Goal: Find specific page/section: Find specific page/section

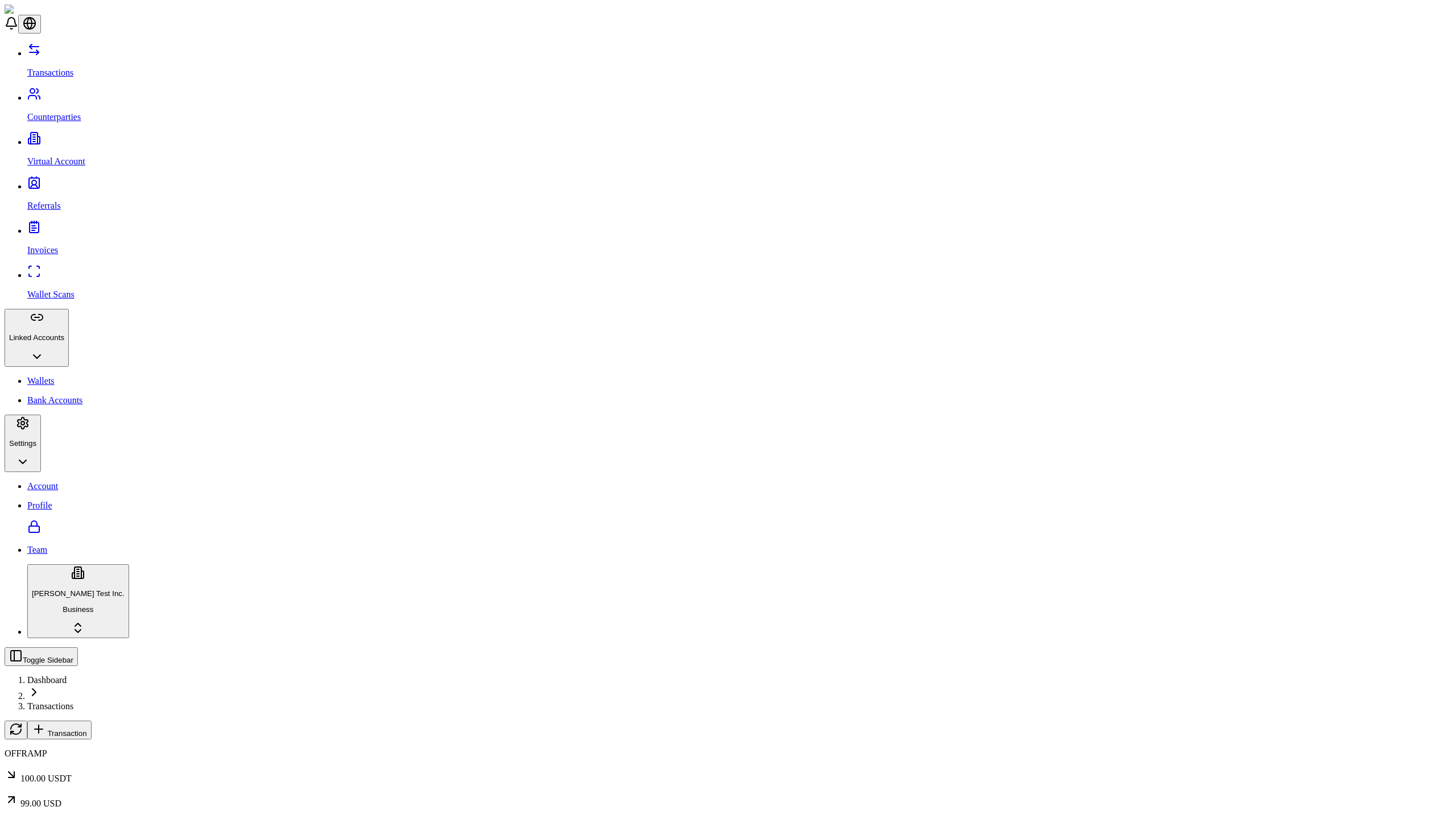
click at [87, 729] on span "Transaction" at bounding box center [66, 733] width 39 height 9
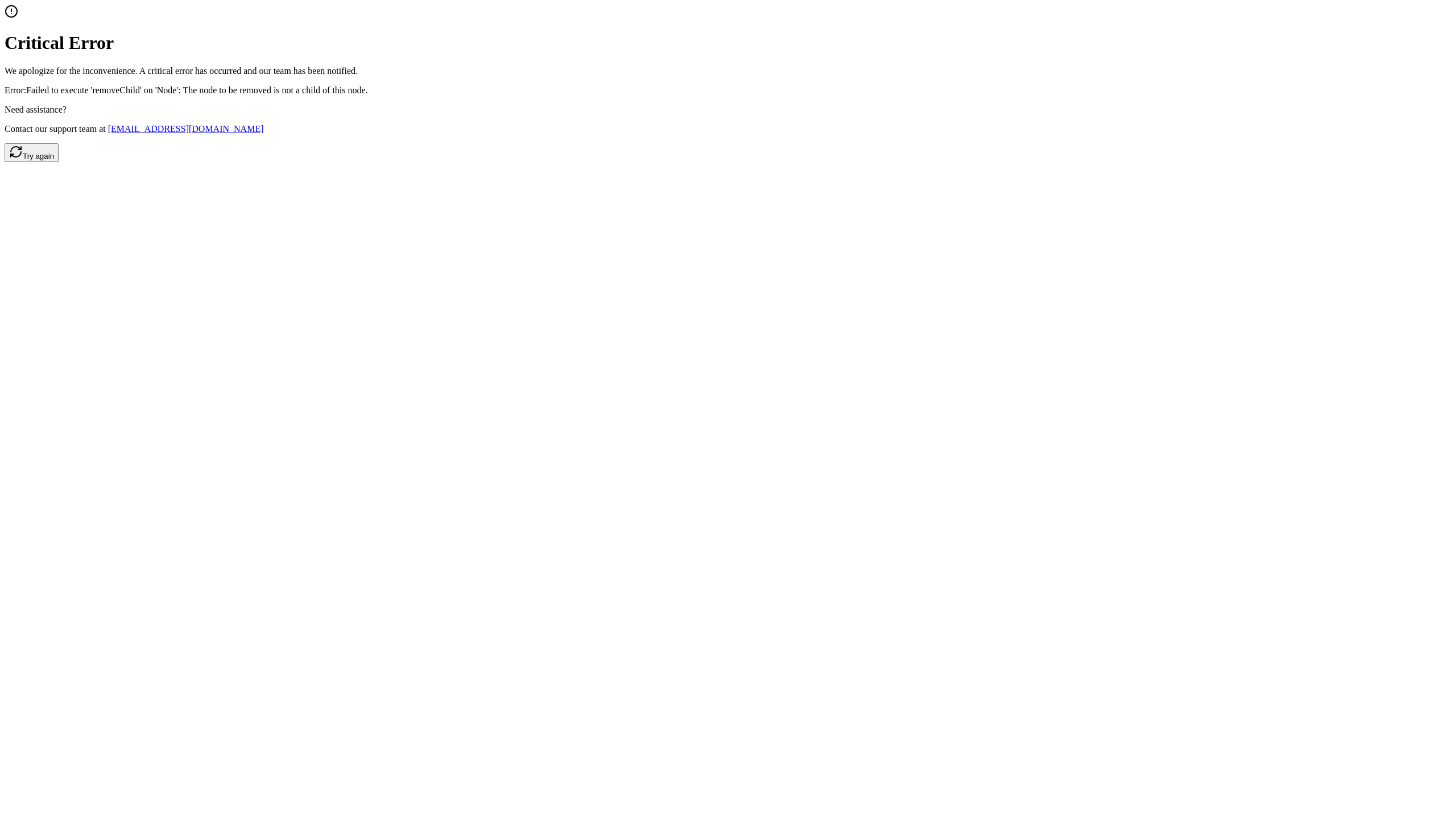
click at [59, 162] on button "Try again" at bounding box center [32, 152] width 54 height 19
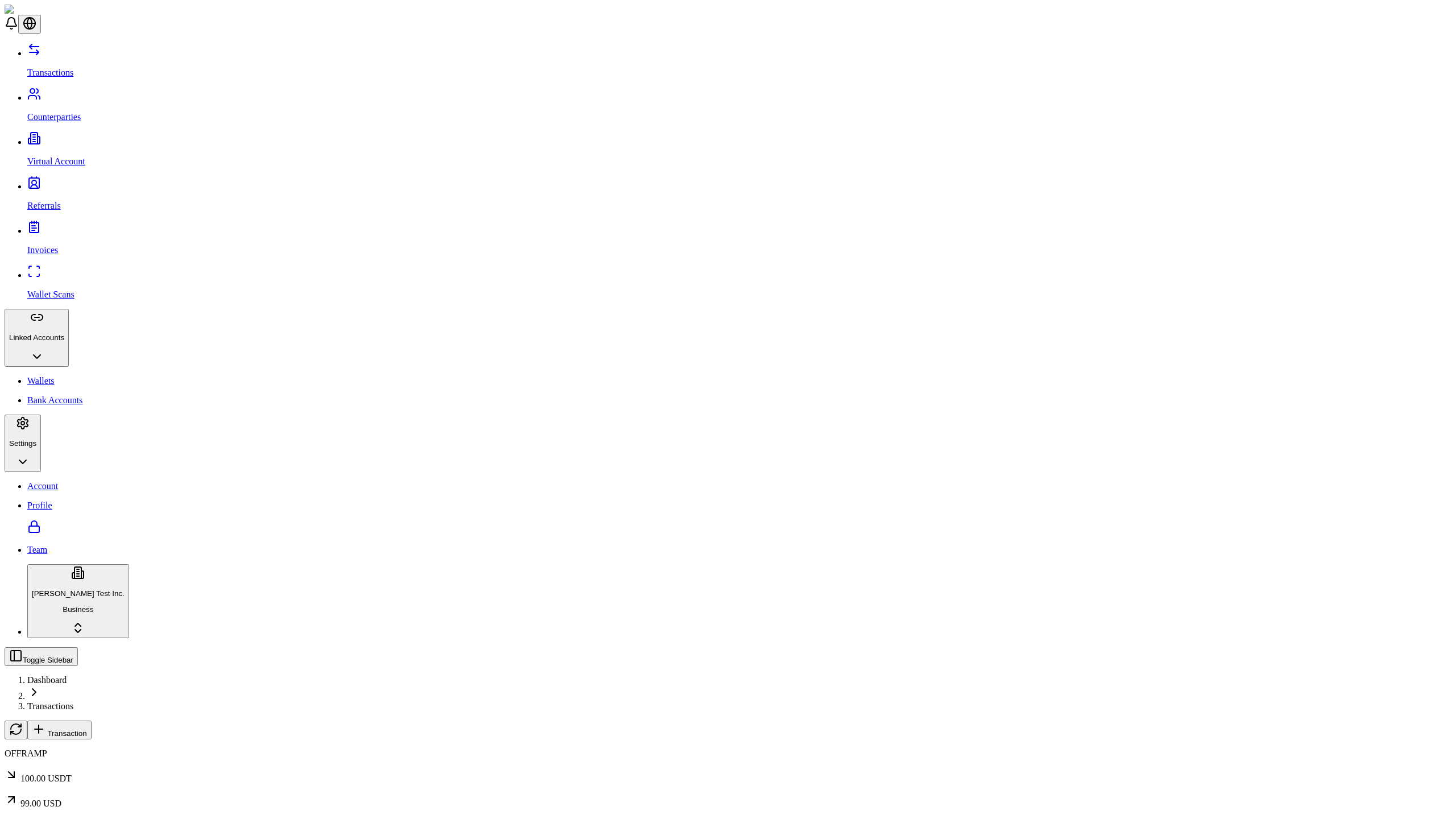
click at [87, 729] on span "Transaction" at bounding box center [66, 733] width 39 height 9
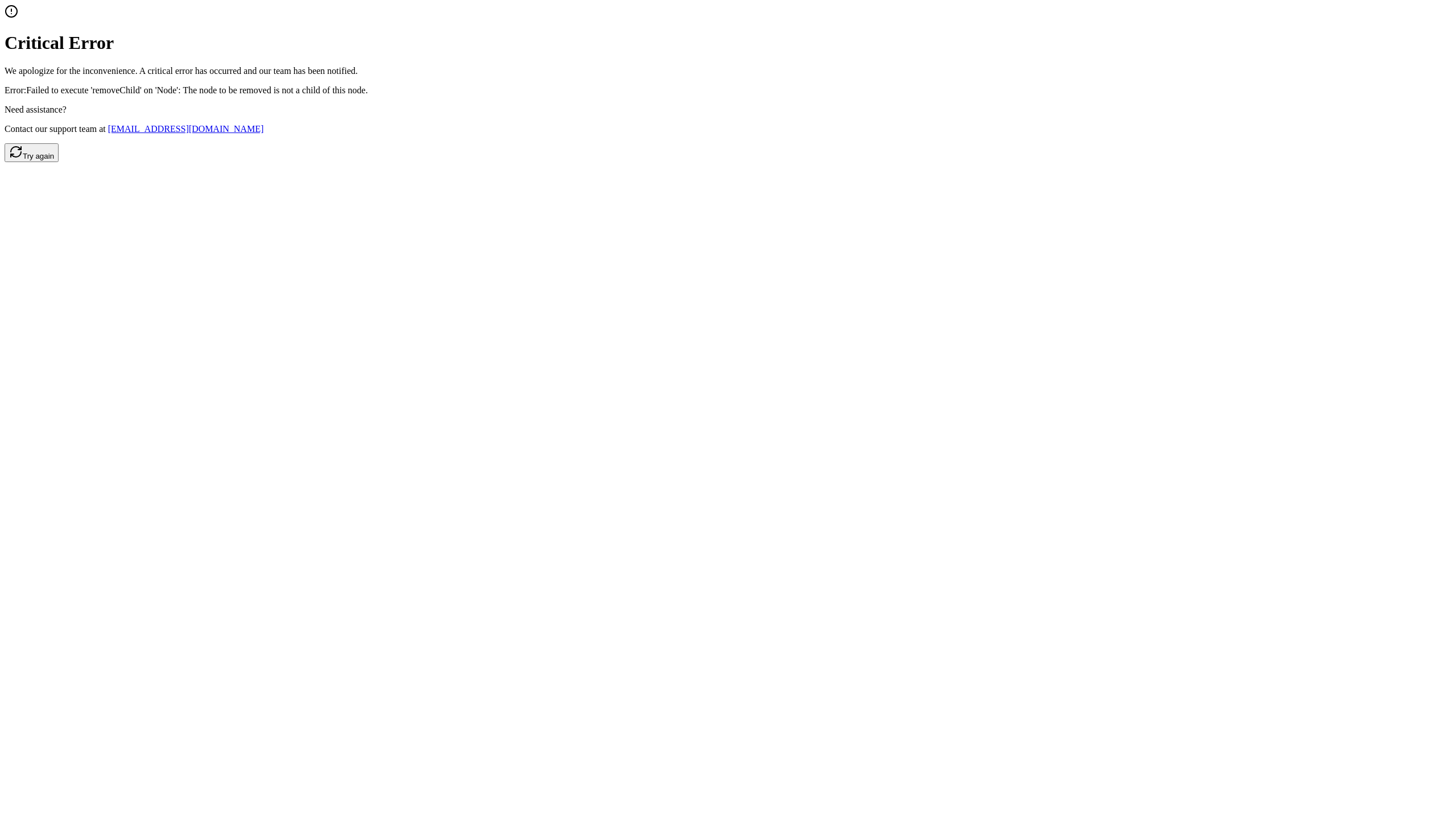
click at [59, 162] on button "Try again" at bounding box center [32, 152] width 54 height 19
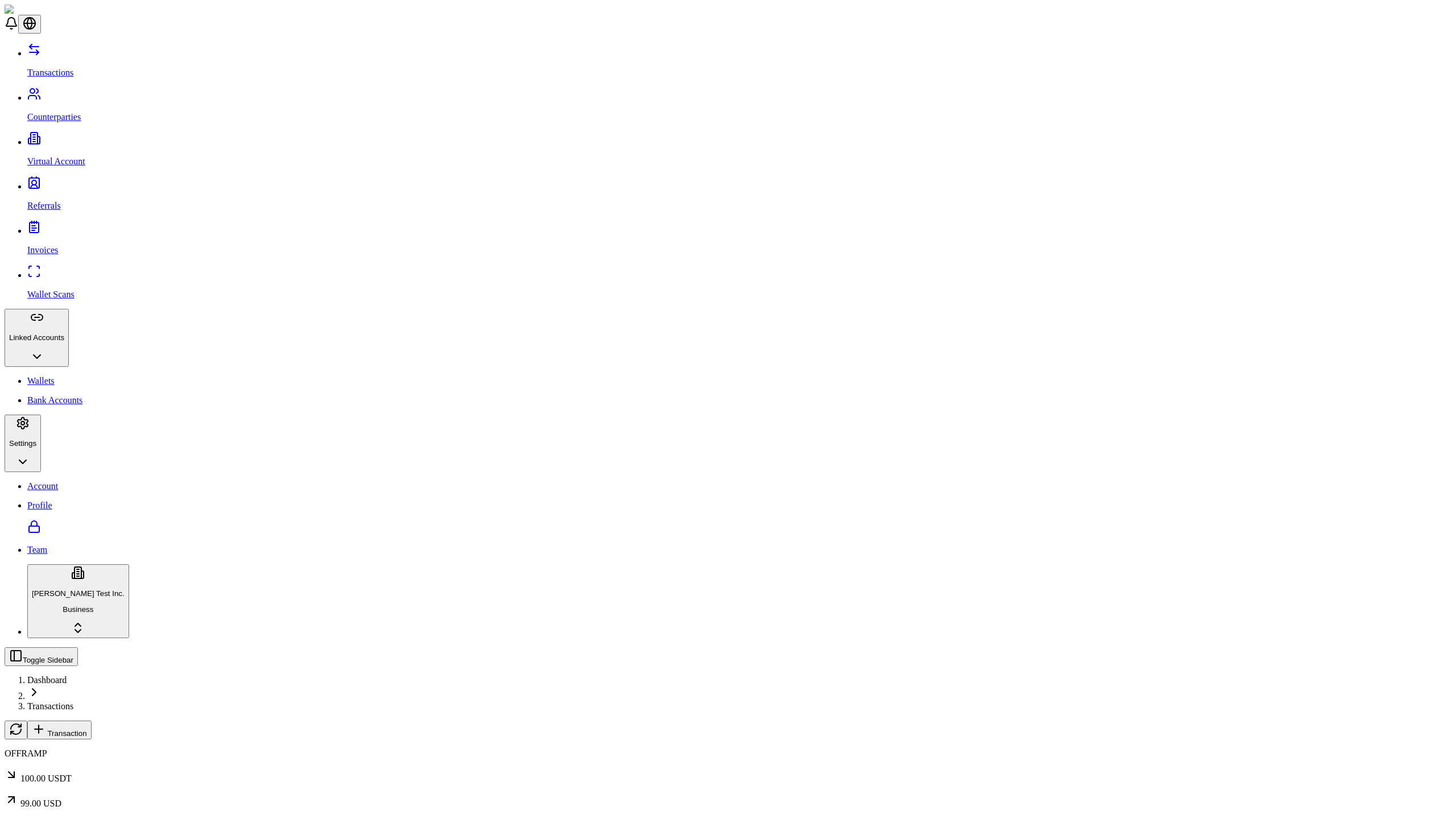
click at [87, 729] on span "Transaction" at bounding box center [66, 733] width 39 height 9
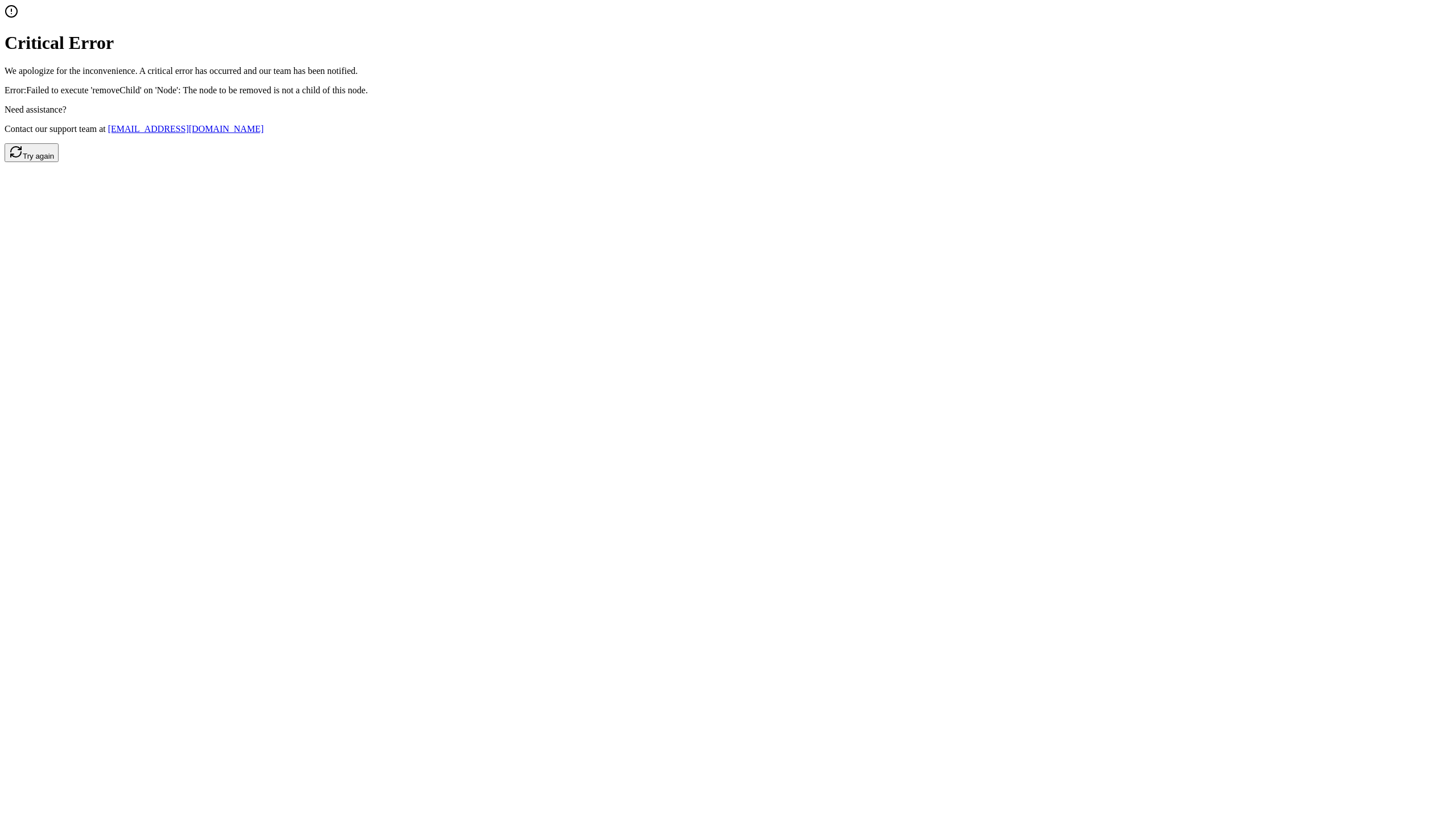
click at [728, 96] on p "Error: Failed to execute 'removeChild' on 'Node': The node to be removed is not…" at bounding box center [728, 91] width 1447 height 10
